Goal: Information Seeking & Learning: Learn about a topic

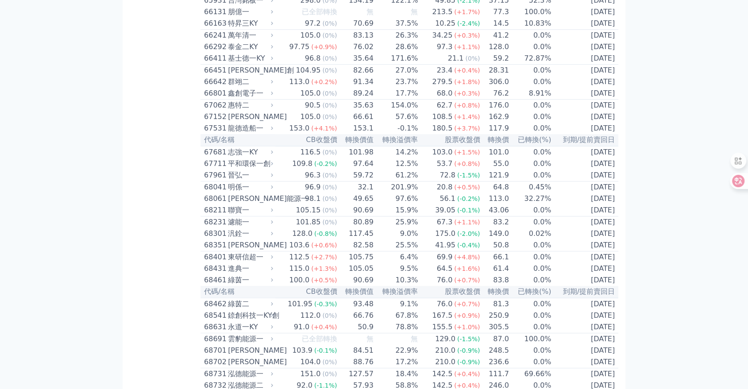
scroll to position [4037, 0]
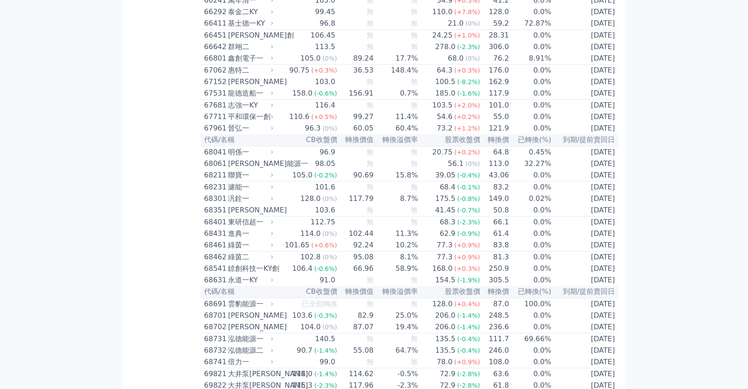
scroll to position [4037, 0]
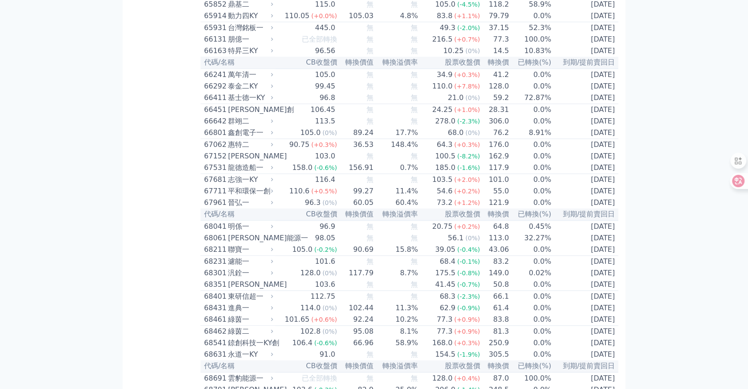
scroll to position [3962, 0]
drag, startPoint x: 747, startPoint y: 369, endPoint x: 695, endPoint y: 366, distance: 51.4
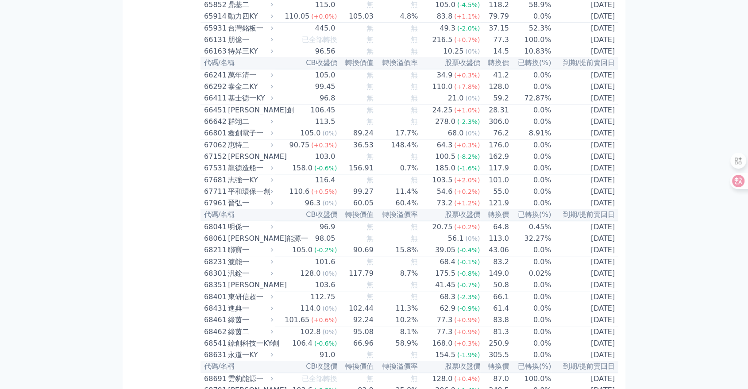
drag, startPoint x: 704, startPoint y: 369, endPoint x: 739, endPoint y: 165, distance: 206.4
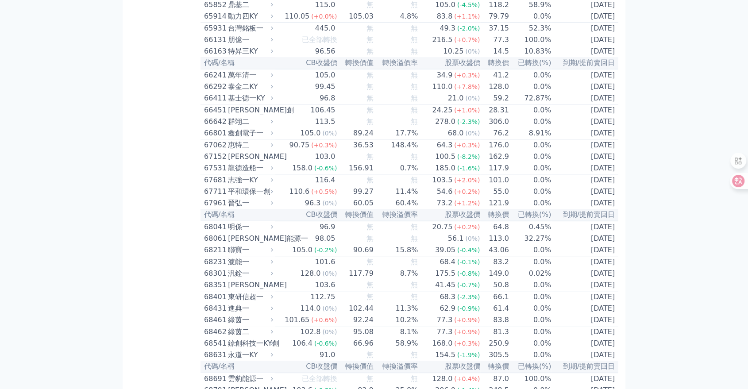
click at [739, 165] on div at bounding box center [738, 161] width 16 height 16
click at [740, 184] on div at bounding box center [735, 181] width 24 height 16
click at [740, 184] on icon at bounding box center [737, 181] width 9 height 9
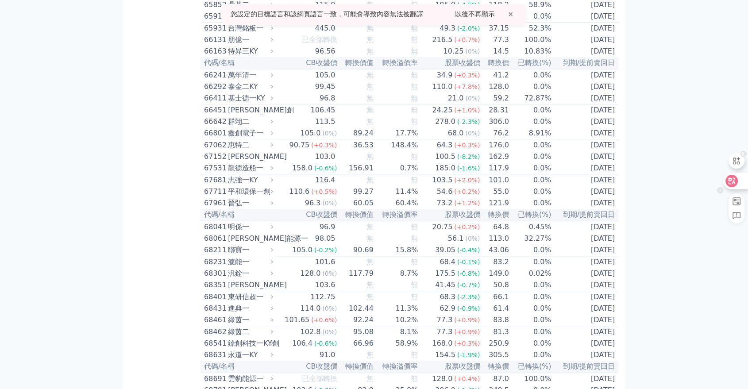
click at [740, 163] on icon at bounding box center [736, 161] width 10 height 10
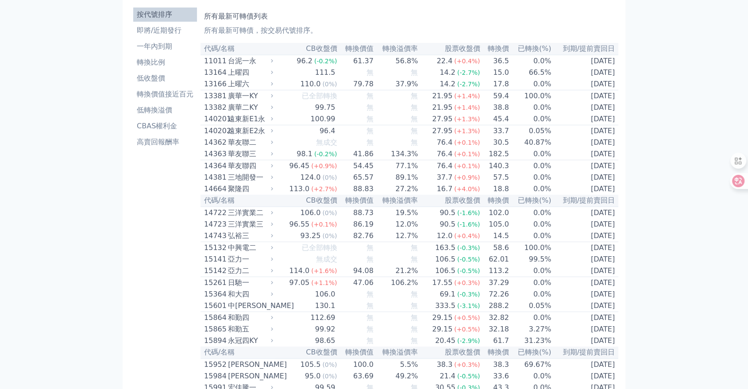
scroll to position [0, 0]
